Goal: Task Accomplishment & Management: Use online tool/utility

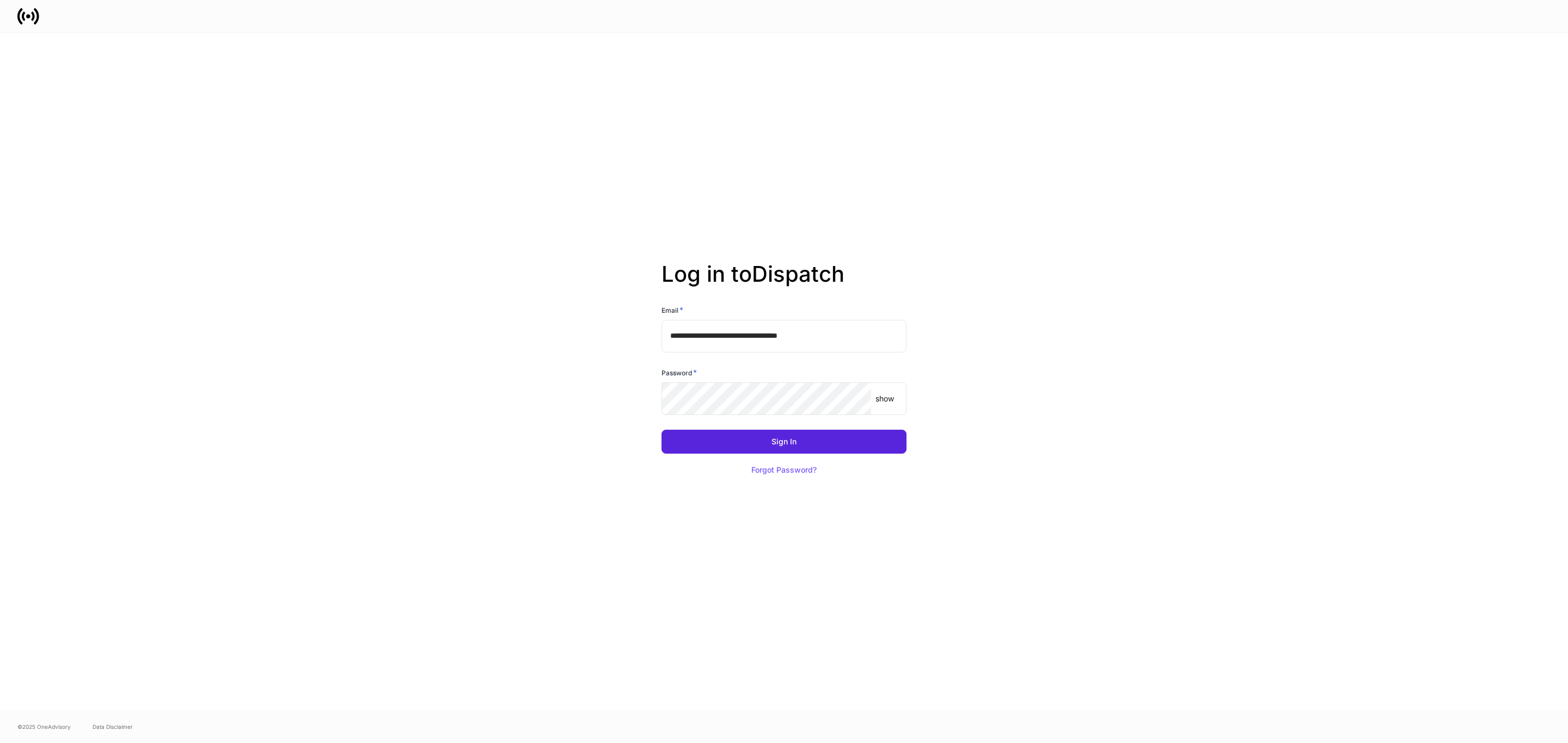
click at [757, 335] on input "**********" at bounding box center [784, 335] width 245 height 32
type input "**********"
click at [859, 448] on button "Sign In" at bounding box center [784, 442] width 245 height 24
